Goal: Task Accomplishment & Management: Complete application form

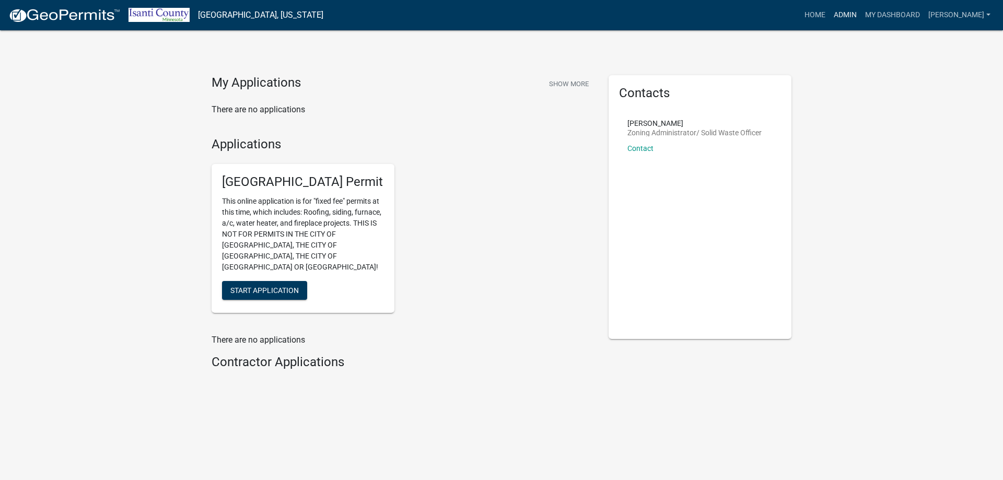
click at [852, 13] on link "Admin" at bounding box center [844, 15] width 31 height 20
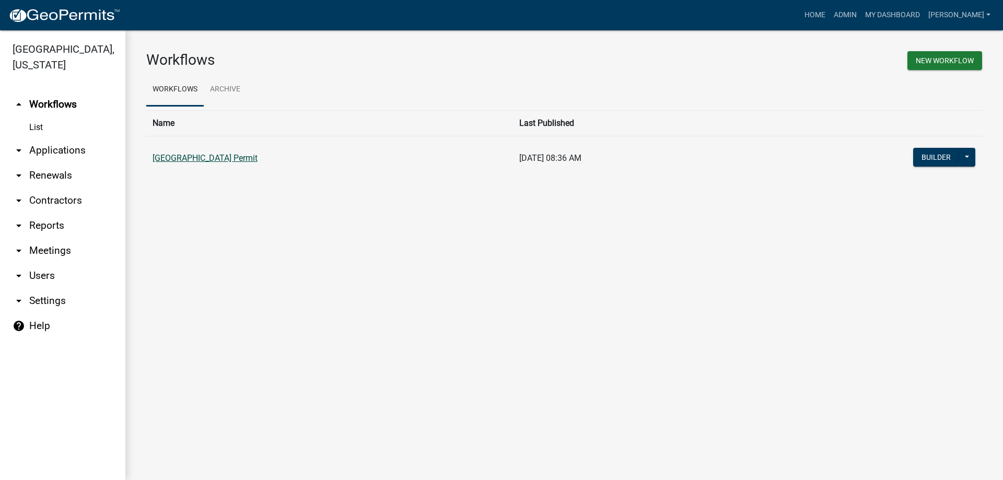
click at [242, 161] on link "[GEOGRAPHIC_DATA] Permit" at bounding box center [204, 158] width 105 height 10
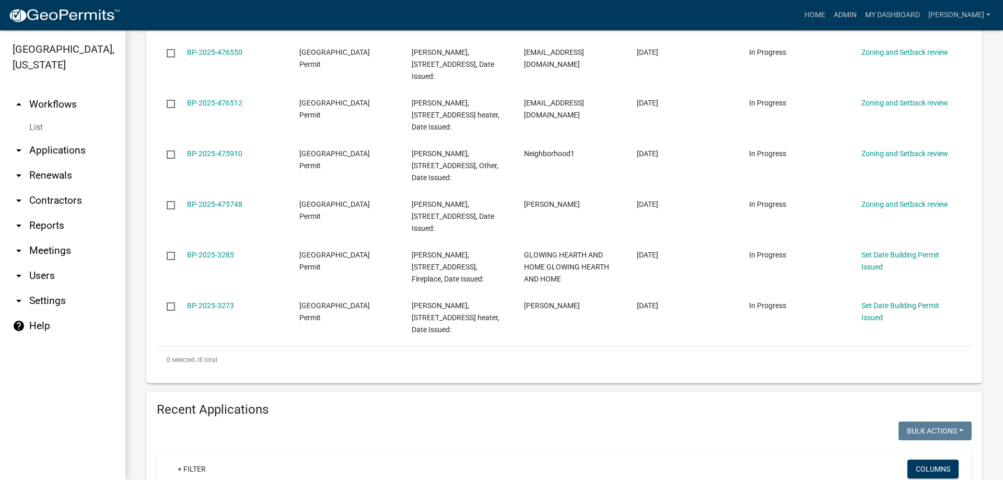
scroll to position [418, 0]
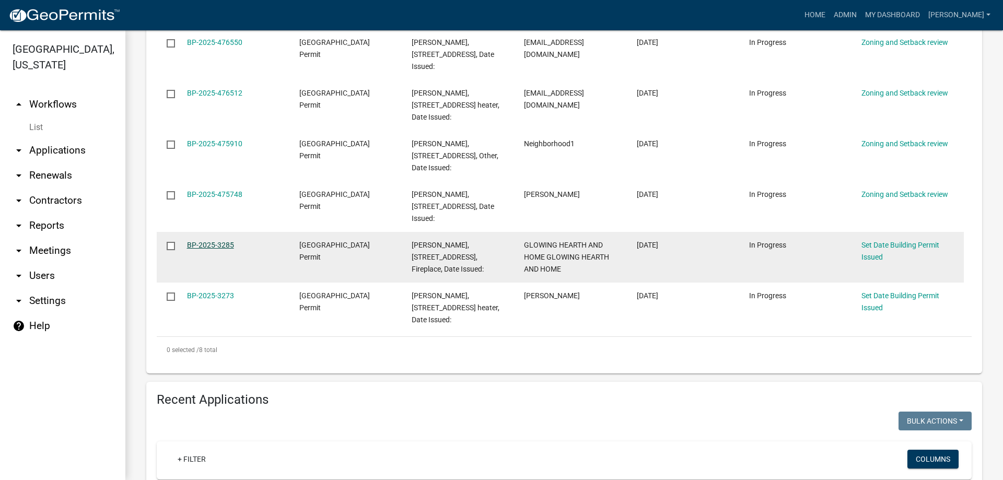
click at [203, 243] on link "BP-2025-3285" at bounding box center [210, 245] width 47 height 8
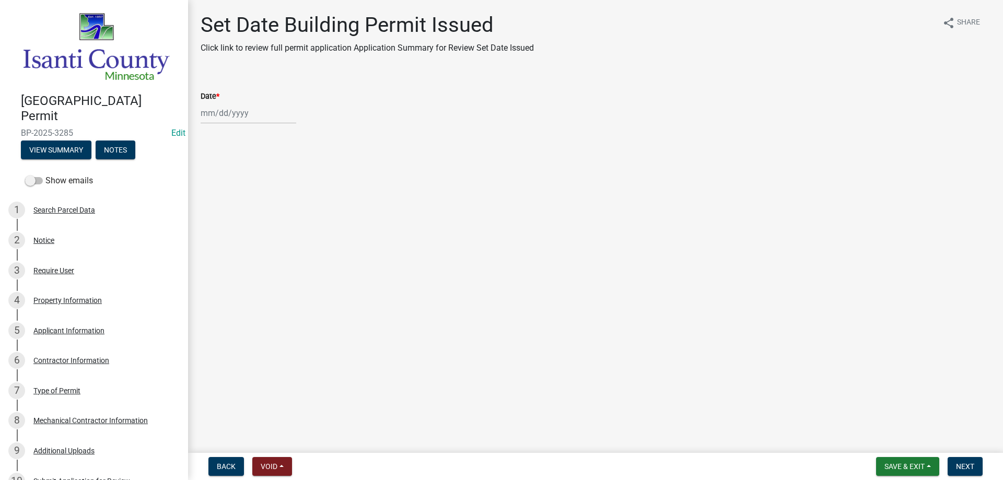
select select "9"
select select "2025"
click at [227, 110] on div "[PERSON_NAME] Feb Mar Apr [PERSON_NAME][DATE] Oct Nov [DATE] 1526 1527 1528 152…" at bounding box center [249, 112] width 96 height 21
click at [260, 184] on div "11" at bounding box center [261, 185] width 17 height 17
type input "[DATE]"
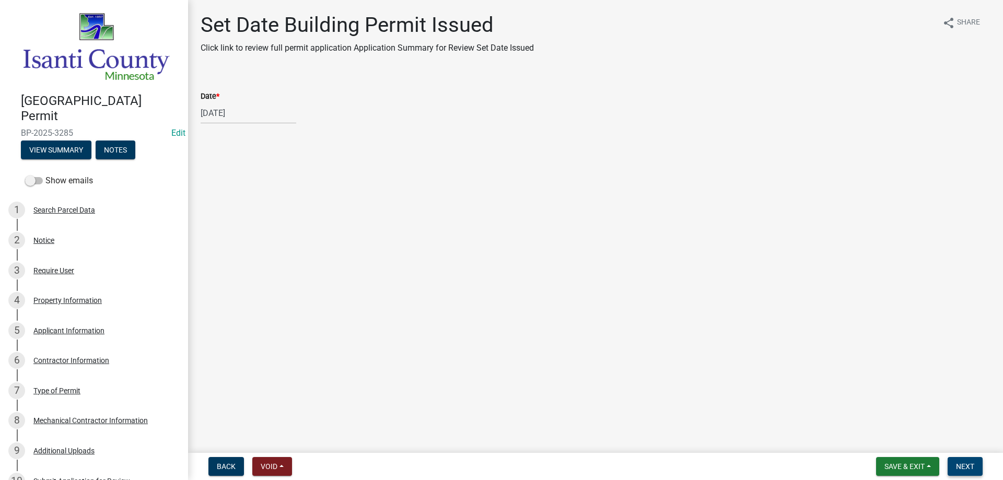
click at [963, 466] on span "Next" at bounding box center [965, 466] width 18 height 8
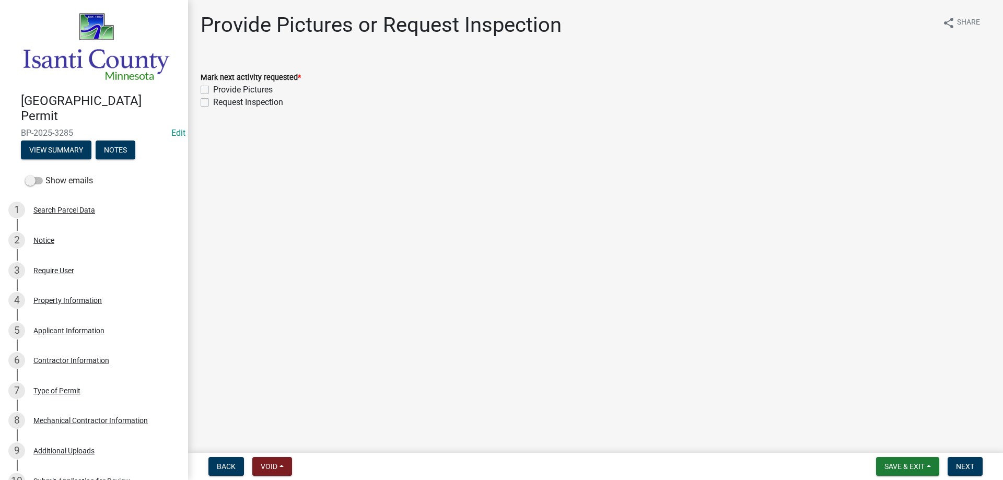
click at [213, 105] on label "Request Inspection" at bounding box center [248, 102] width 70 height 13
click at [213, 103] on input "Request Inspection" at bounding box center [216, 99] width 7 height 7
checkbox input "true"
checkbox input "false"
checkbox input "true"
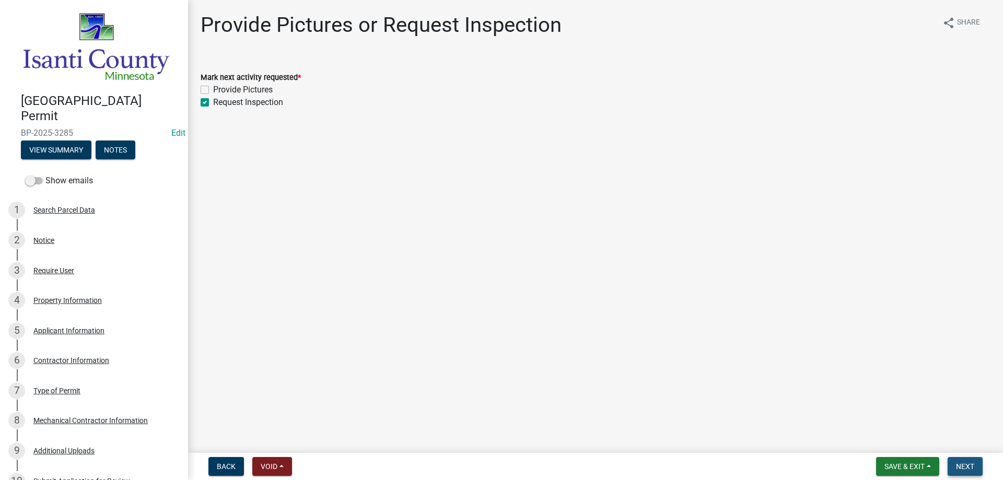
click at [956, 464] on span "Next" at bounding box center [965, 466] width 18 height 8
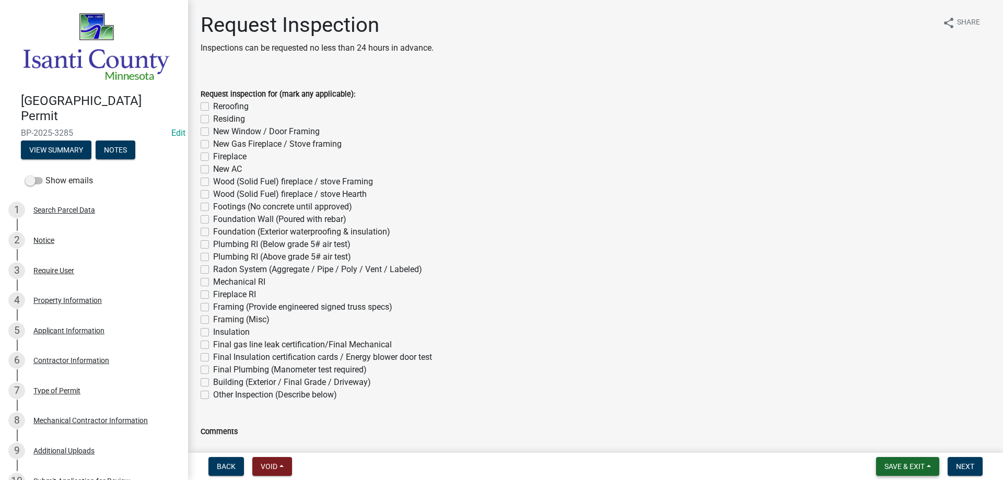
click at [891, 467] on span "Save & Exit" at bounding box center [904, 466] width 40 height 8
click at [889, 440] on button "Save & Exit" at bounding box center [897, 439] width 84 height 25
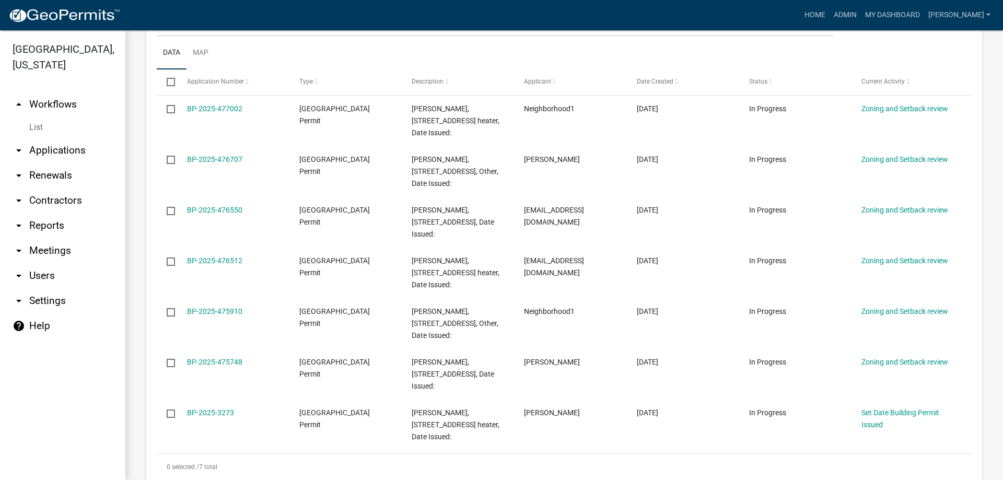
scroll to position [261, 0]
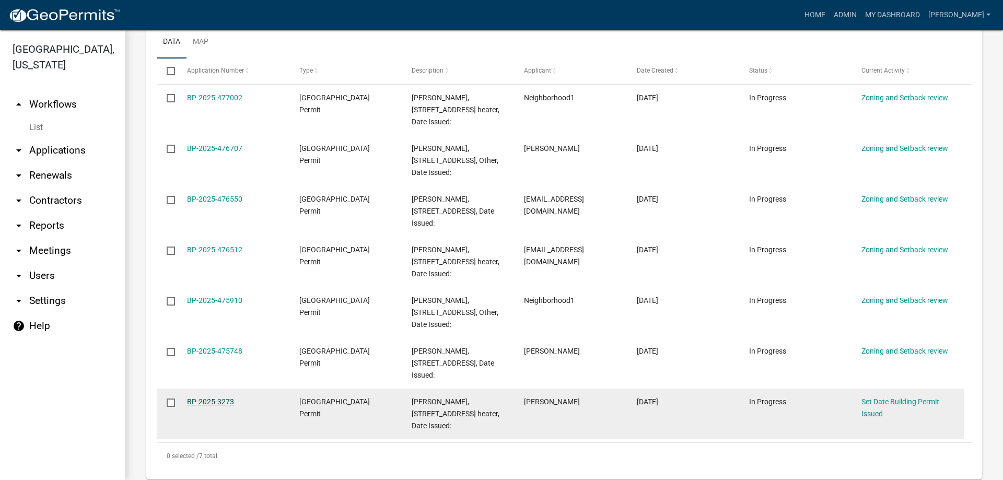
click at [200, 404] on link "BP-2025-3273" at bounding box center [210, 401] width 47 height 8
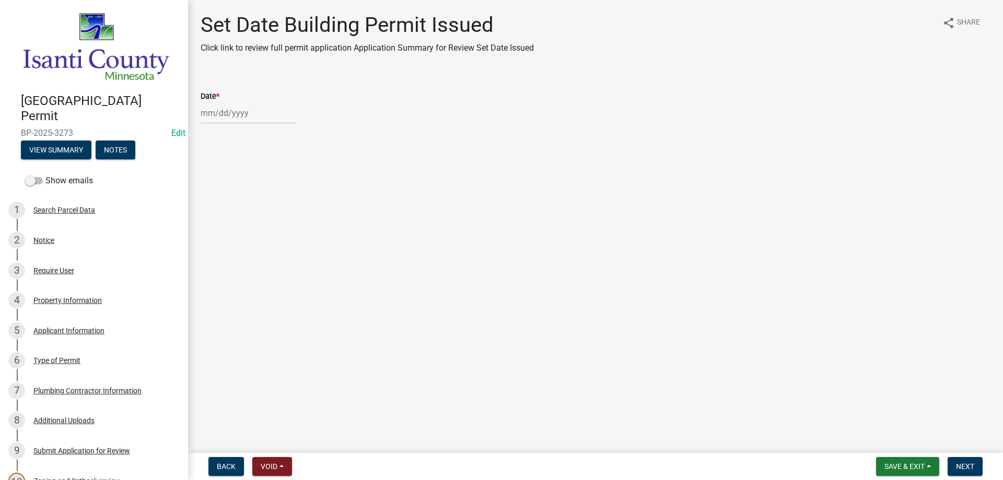
select select "9"
select select "2025"
click at [230, 112] on div "[PERSON_NAME] Feb Mar Apr [PERSON_NAME][DATE] Oct Nov [DATE] 1526 1527 1528 152…" at bounding box center [249, 112] width 96 height 21
click at [261, 185] on div "11" at bounding box center [261, 185] width 17 height 17
type input "[DATE]"
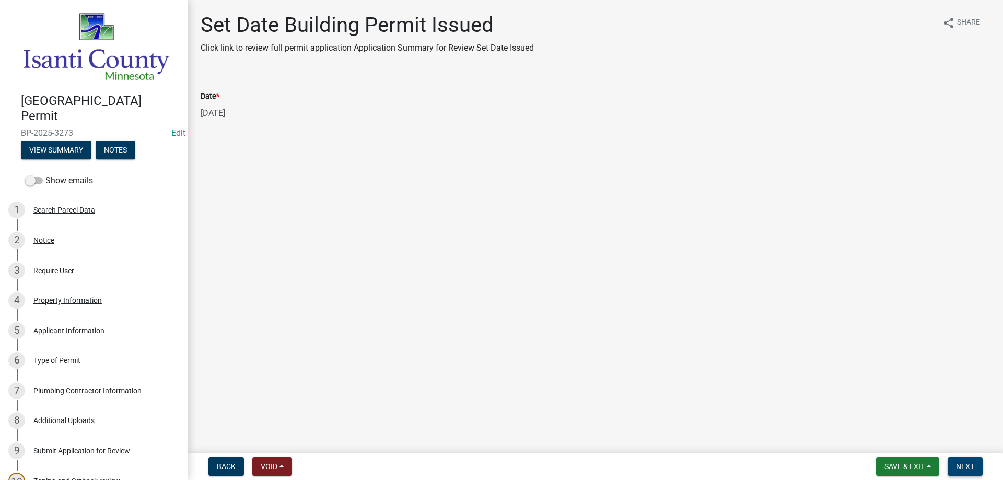
click at [956, 468] on span "Next" at bounding box center [965, 466] width 18 height 8
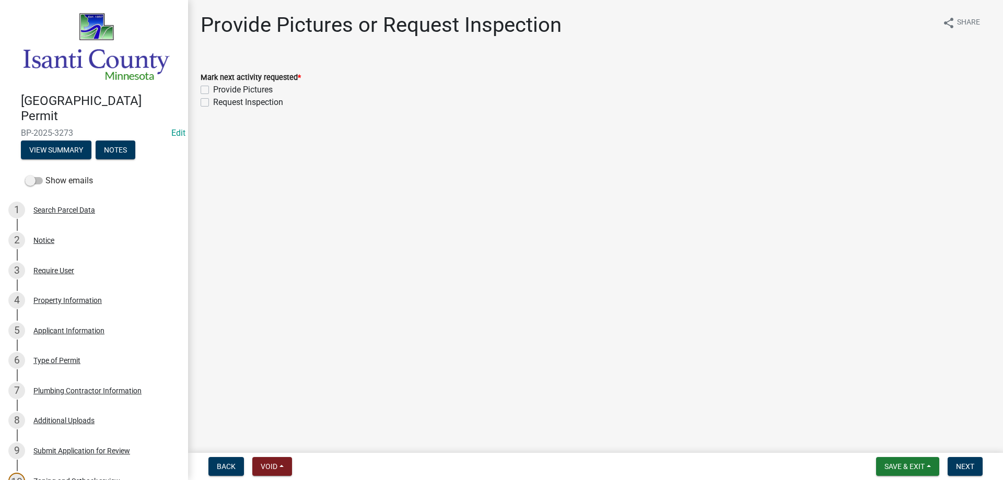
click at [213, 99] on label "Request Inspection" at bounding box center [248, 102] width 70 height 13
click at [213, 99] on input "Request Inspection" at bounding box center [216, 99] width 7 height 7
checkbox input "true"
checkbox input "false"
checkbox input "true"
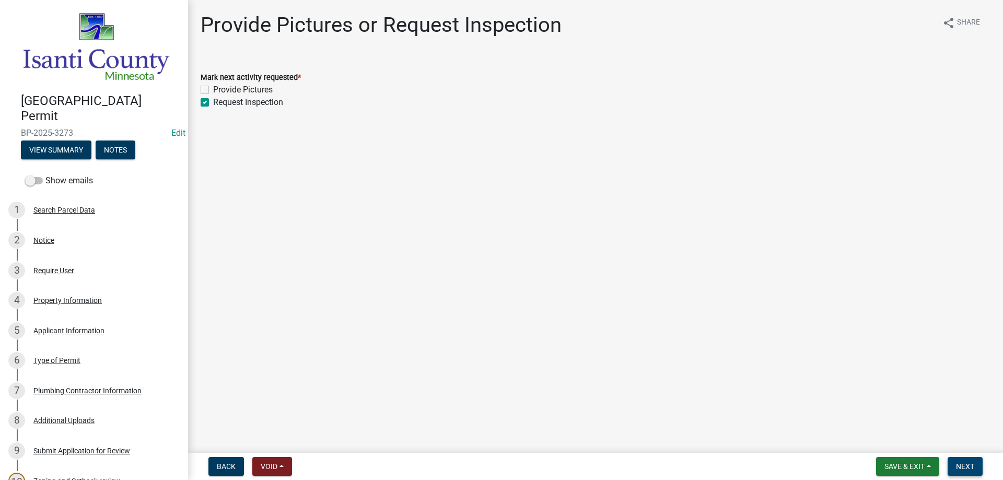
click at [969, 466] on span "Next" at bounding box center [965, 466] width 18 height 8
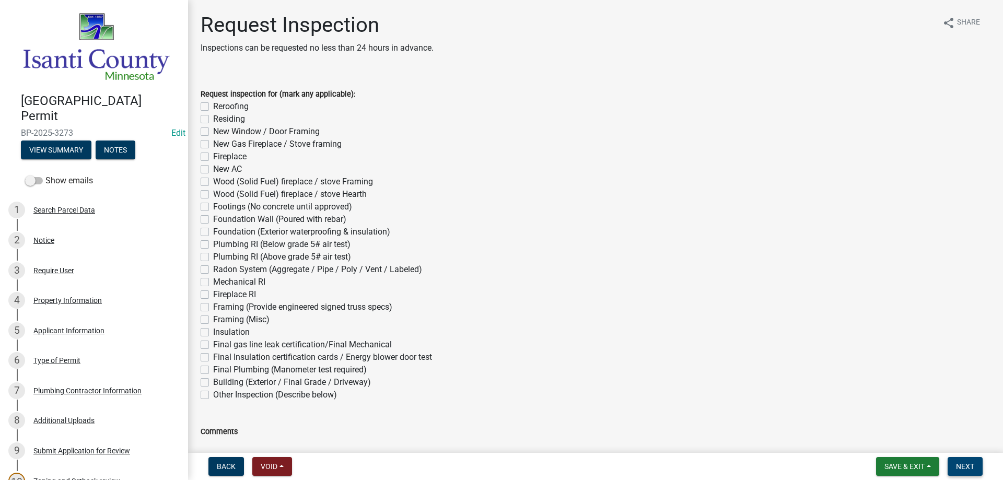
click at [958, 467] on span "Next" at bounding box center [965, 466] width 18 height 8
click at [894, 463] on span "Save & Exit" at bounding box center [904, 466] width 40 height 8
click at [892, 440] on button "Save & Exit" at bounding box center [897, 439] width 84 height 25
